Goal: Information Seeking & Learning: Find specific fact

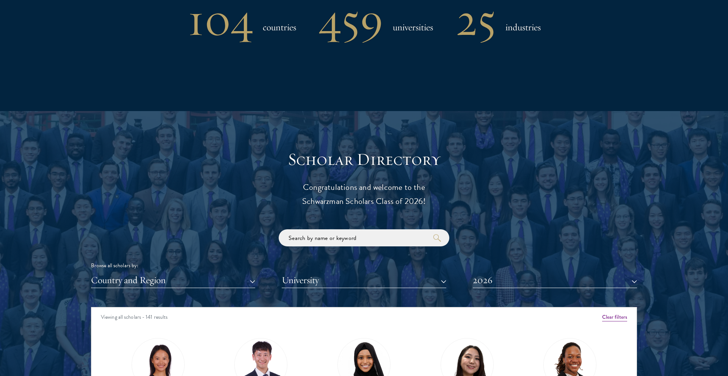
scroll to position [832, 0]
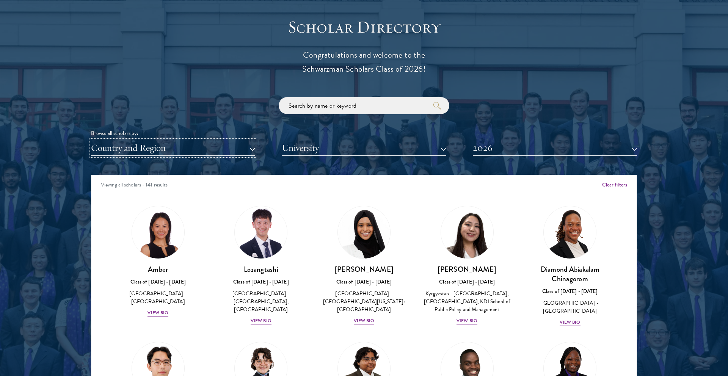
click at [224, 154] on button "Country and Region" at bounding box center [173, 148] width 164 height 16
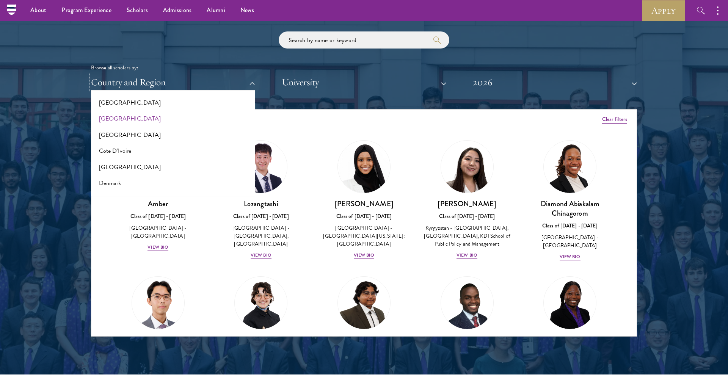
scroll to position [254, 0]
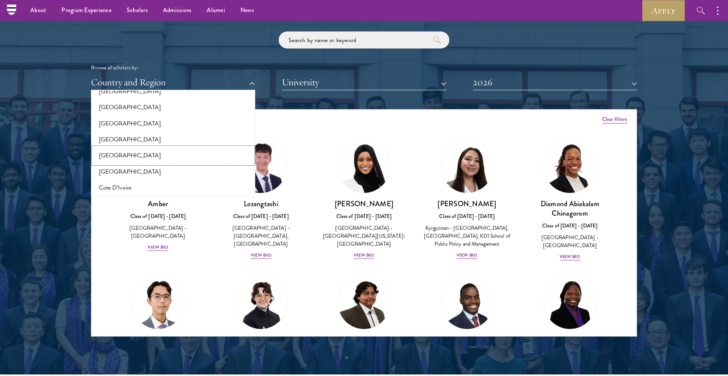
click at [117, 156] on button "[GEOGRAPHIC_DATA]" at bounding box center [173, 156] width 160 height 16
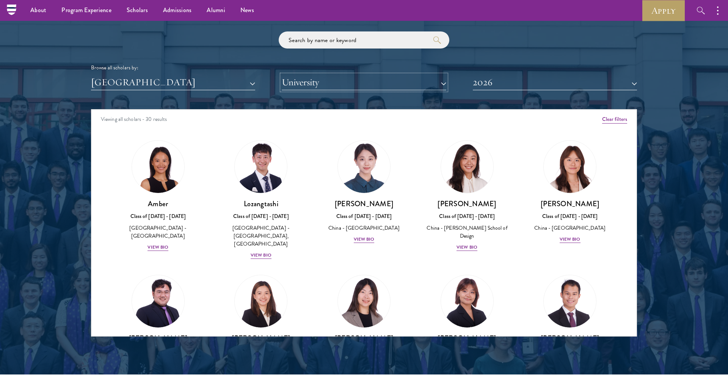
click at [333, 83] on button "University" at bounding box center [364, 83] width 164 height 16
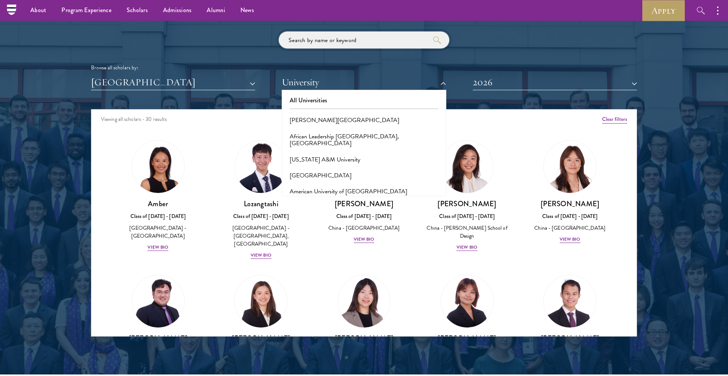
click at [350, 48] on input "search" at bounding box center [364, 39] width 171 height 17
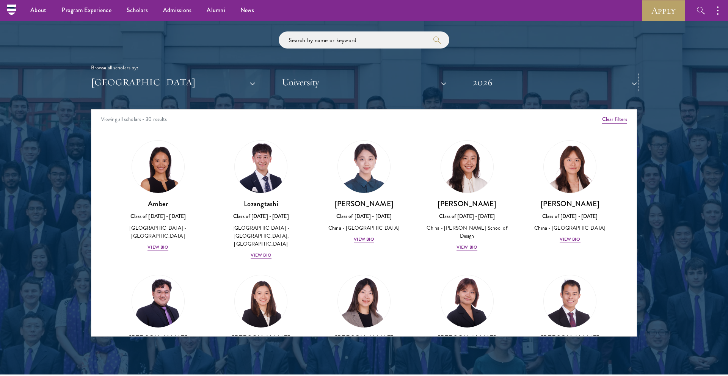
click at [573, 75] on button "2026" at bounding box center [555, 83] width 164 height 16
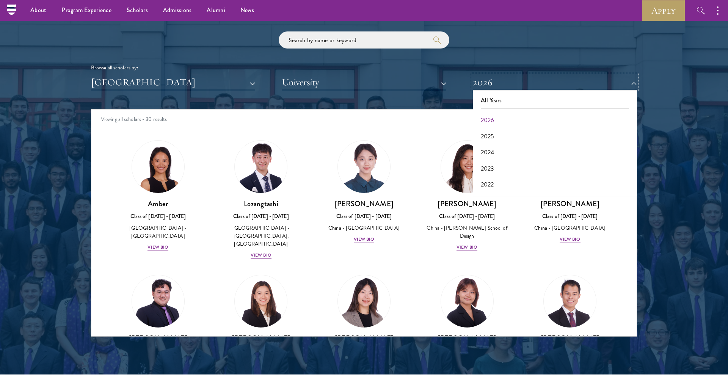
click at [558, 80] on button "2026" at bounding box center [555, 83] width 164 height 16
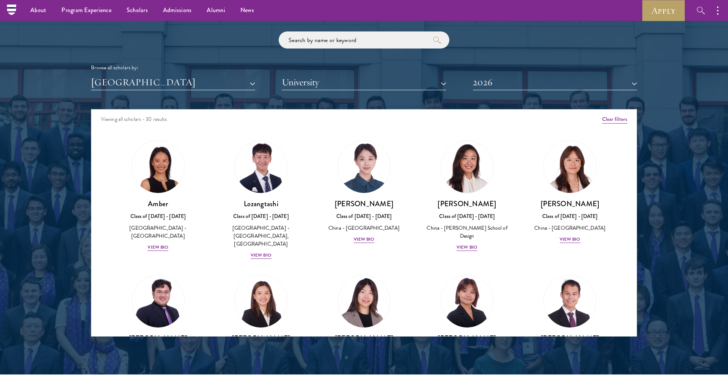
click at [498, 94] on div "Scholar Directory Congratulations and welcome to the Schwarzman Scholars Class …" at bounding box center [364, 144] width 546 height 386
click at [505, 76] on button "2026" at bounding box center [555, 83] width 164 height 16
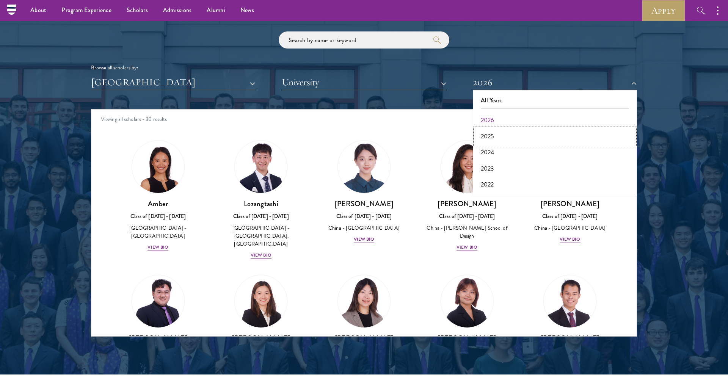
drag, startPoint x: 492, startPoint y: 131, endPoint x: 488, endPoint y: 117, distance: 14.4
click at [492, 131] on button "2025" at bounding box center [555, 137] width 160 height 16
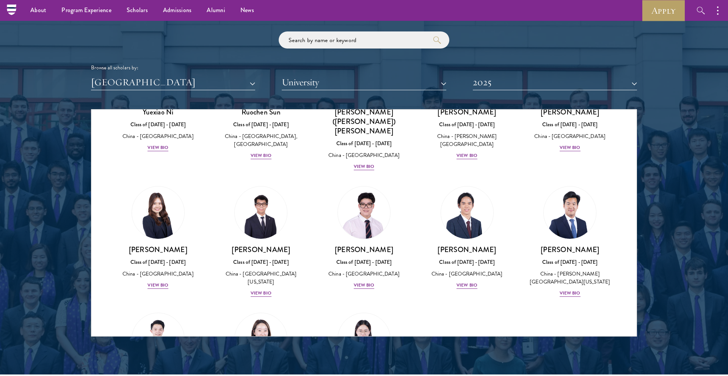
scroll to position [484, 0]
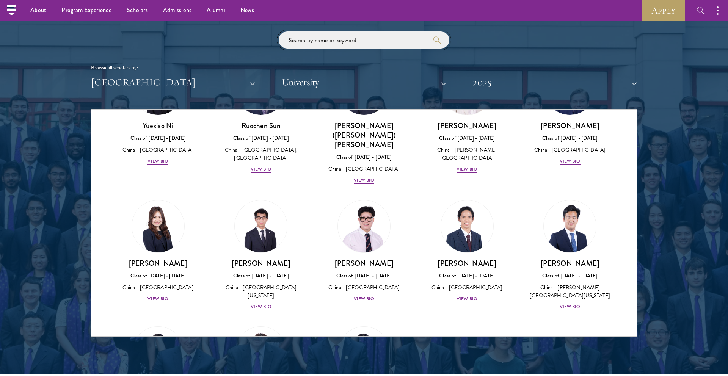
click at [354, 44] on input "search" at bounding box center [364, 39] width 171 height 17
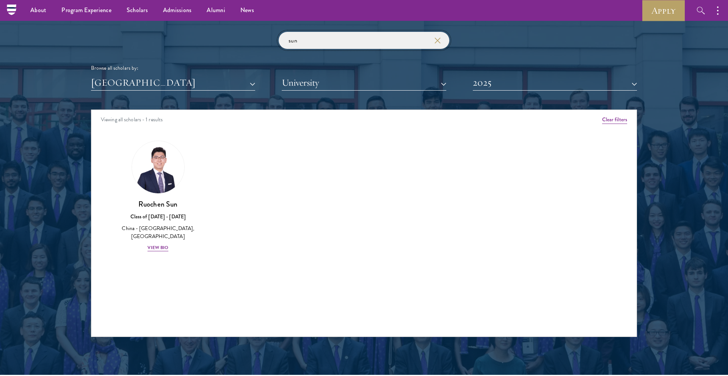
type input "sun"
click at [488, 85] on button "2025" at bounding box center [555, 83] width 164 height 16
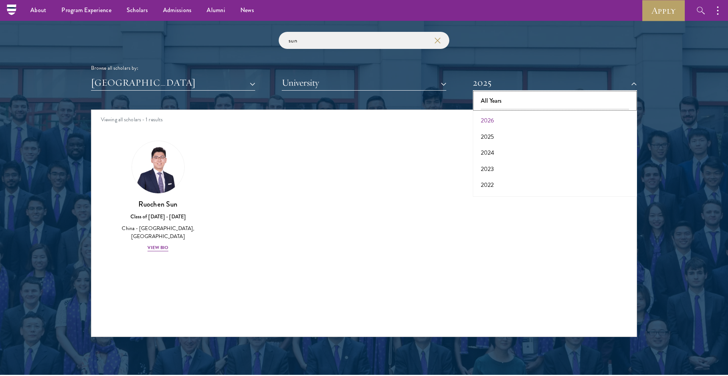
click at [498, 101] on button "All Years" at bounding box center [555, 101] width 160 height 16
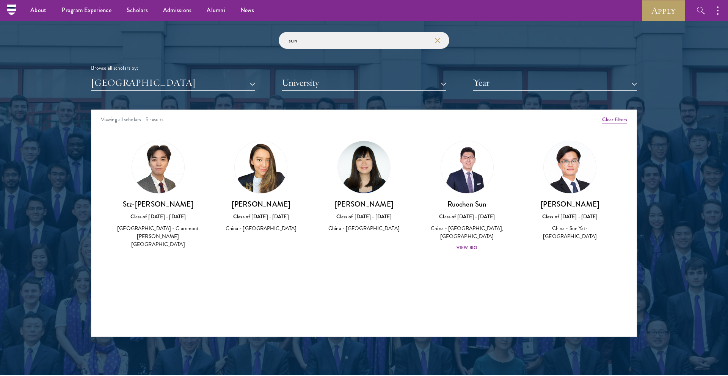
click at [268, 180] on img at bounding box center [261, 167] width 52 height 52
click at [260, 205] on h3 "[PERSON_NAME]" at bounding box center [261, 204] width 88 height 9
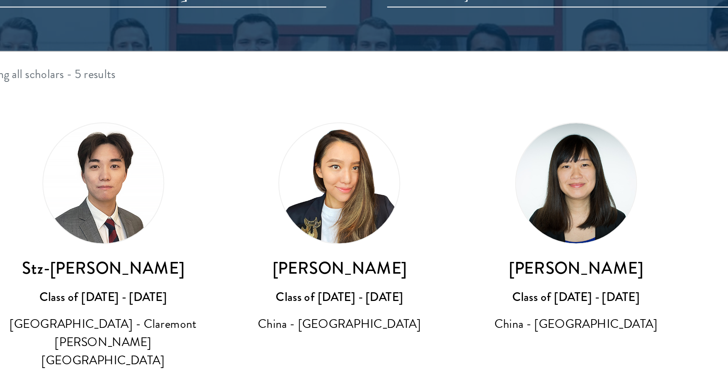
scroll to position [867, 0]
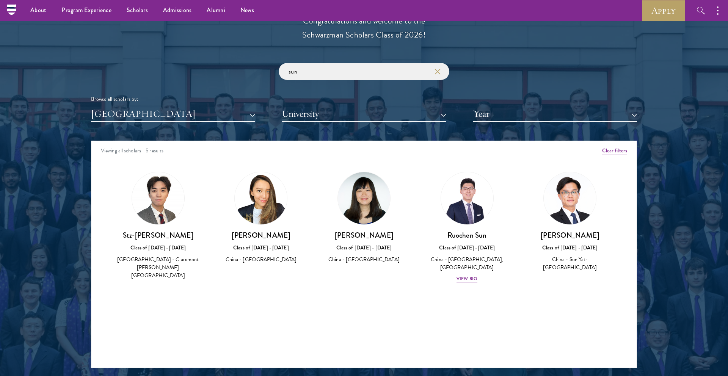
click at [312, 202] on div "[PERSON_NAME] Class of [DATE] - [DATE] [GEOGRAPHIC_DATA] - [GEOGRAPHIC_DATA]" at bounding box center [261, 218] width 103 height 108
